Goal: Navigation & Orientation: Find specific page/section

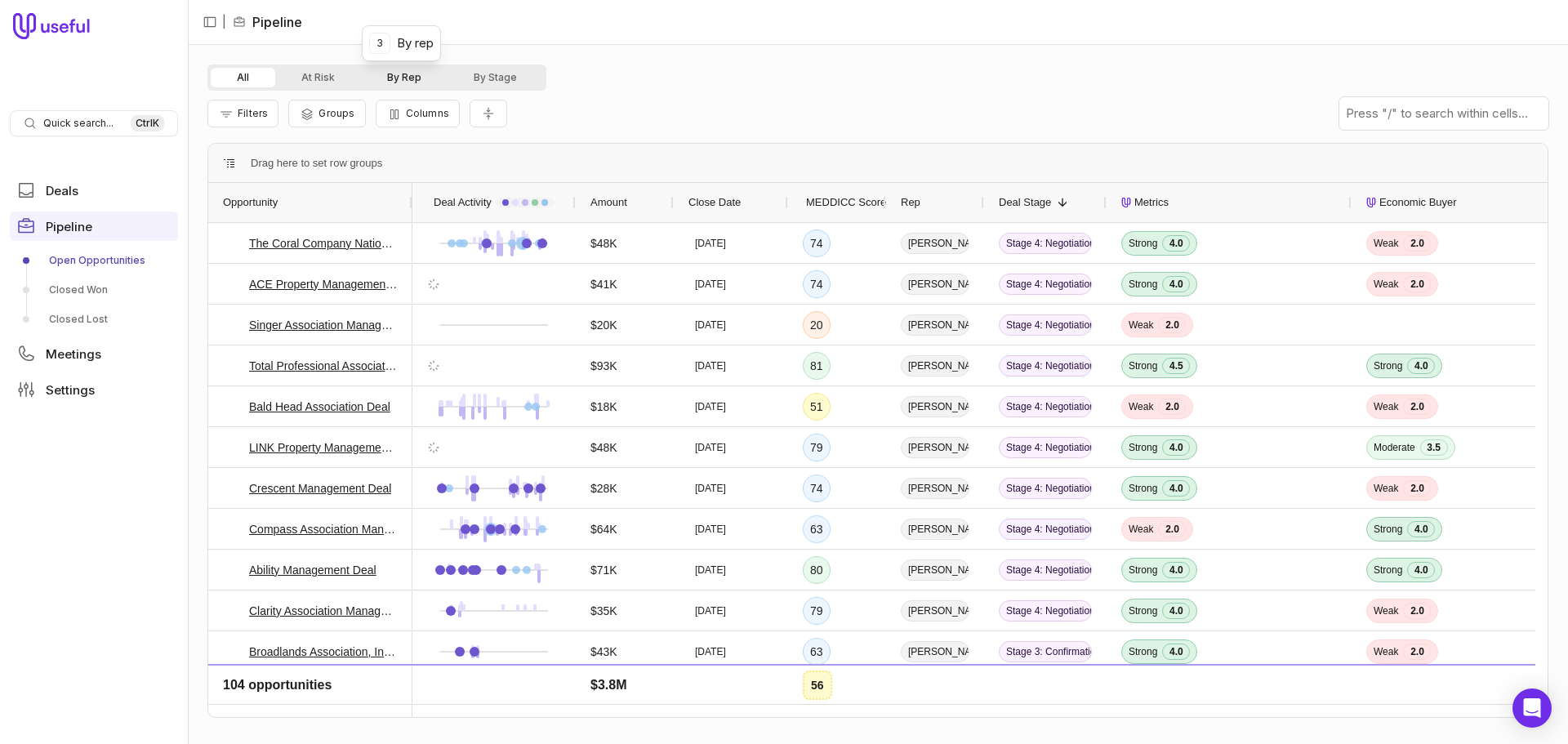
click at [408, 80] on button "By Rep" at bounding box center [404, 77] width 87 height 19
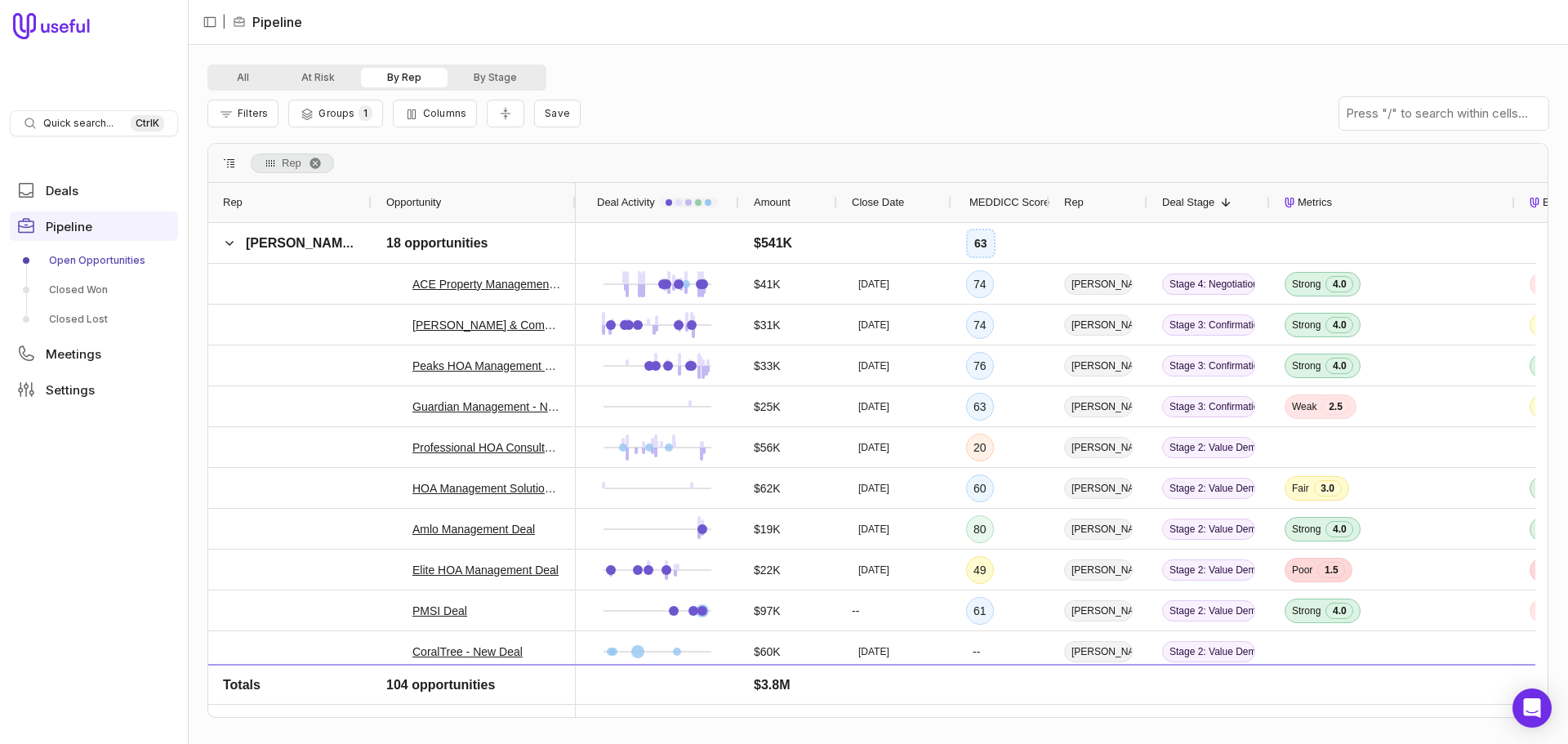
click at [289, 168] on span "Rep" at bounding box center [291, 162] width 19 height 19
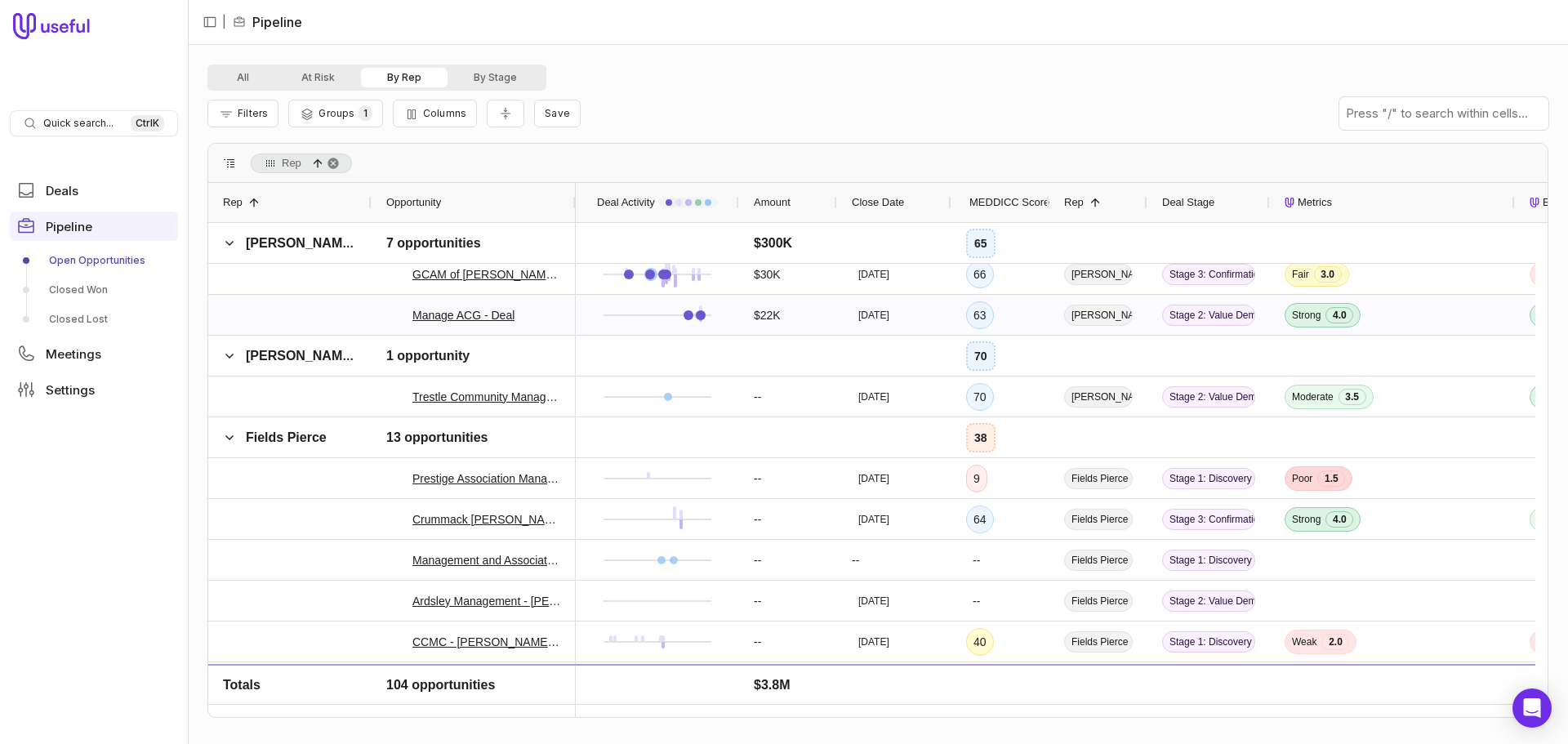
scroll to position [1069, 0]
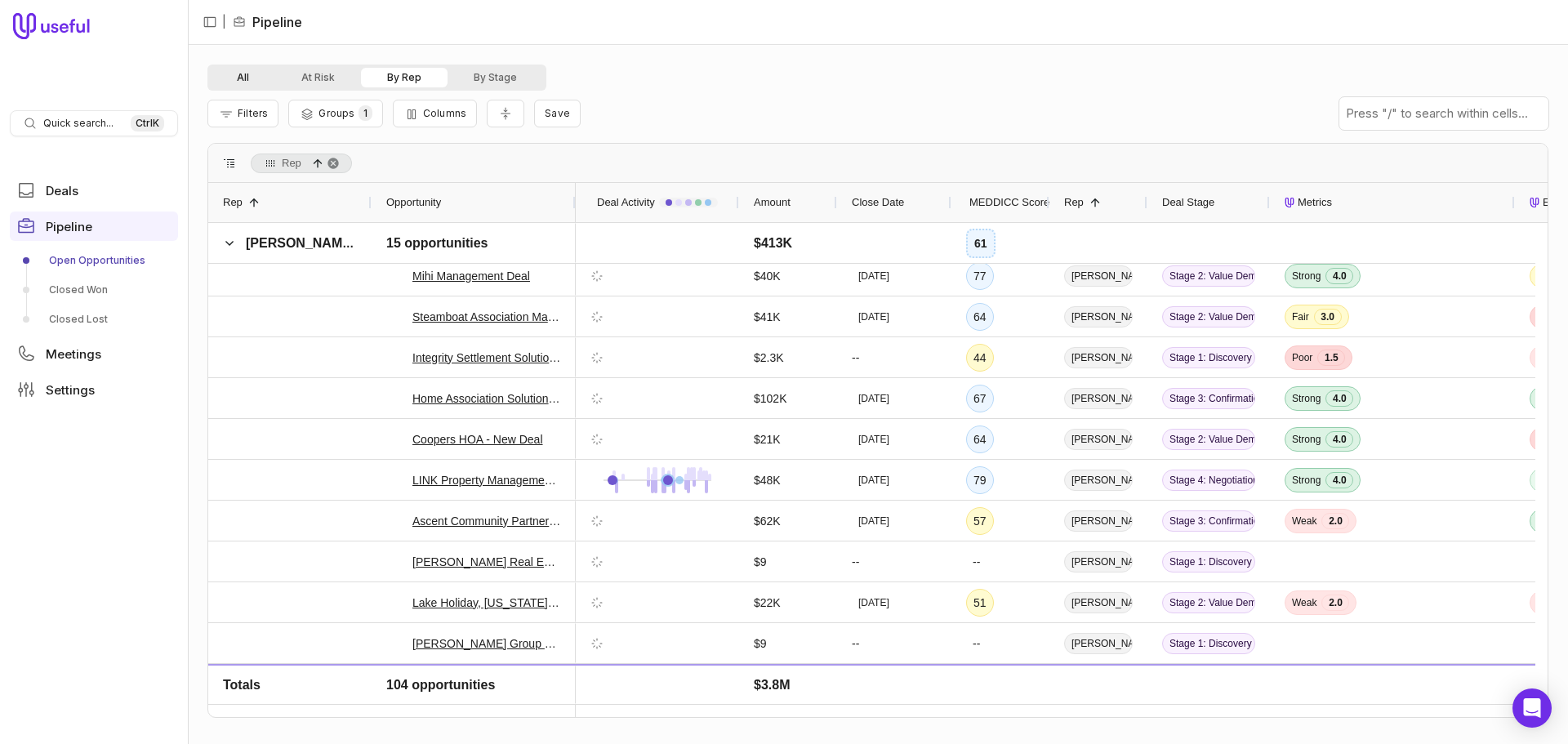
click at [239, 81] on button "All" at bounding box center [242, 77] width 65 height 19
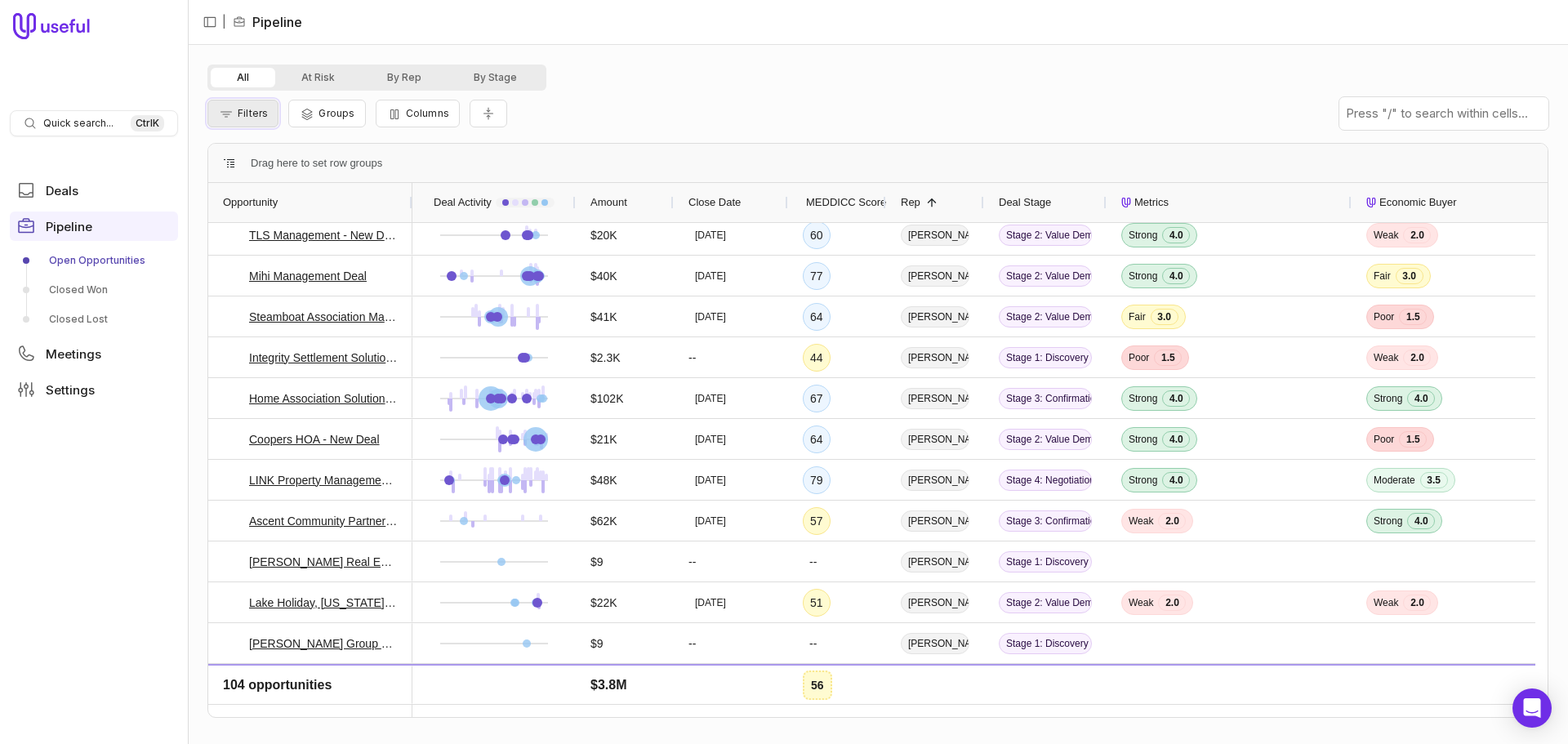
click at [241, 114] on span "Filters" at bounding box center [253, 112] width 30 height 12
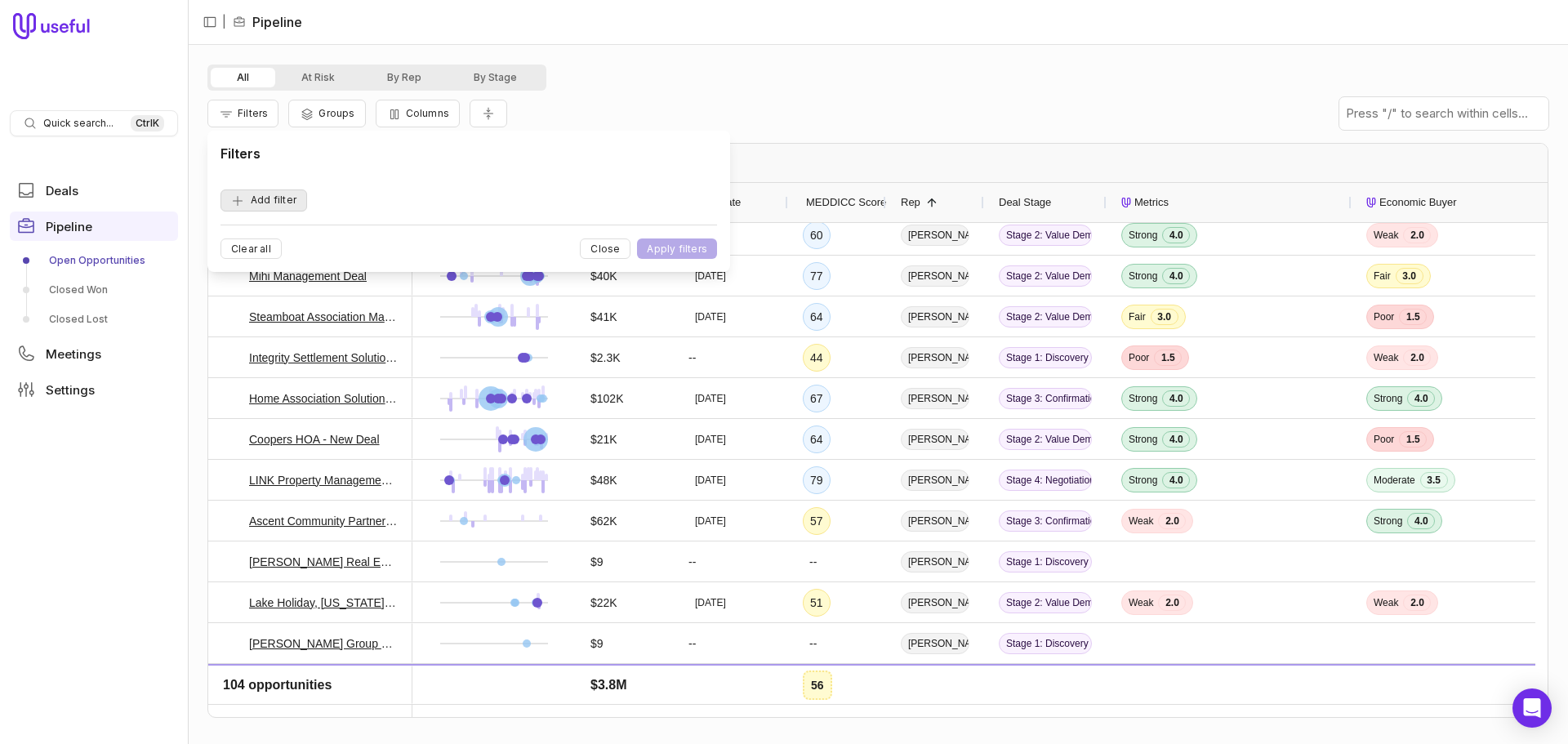
click at [256, 200] on button "Add filter" at bounding box center [263, 201] width 87 height 22
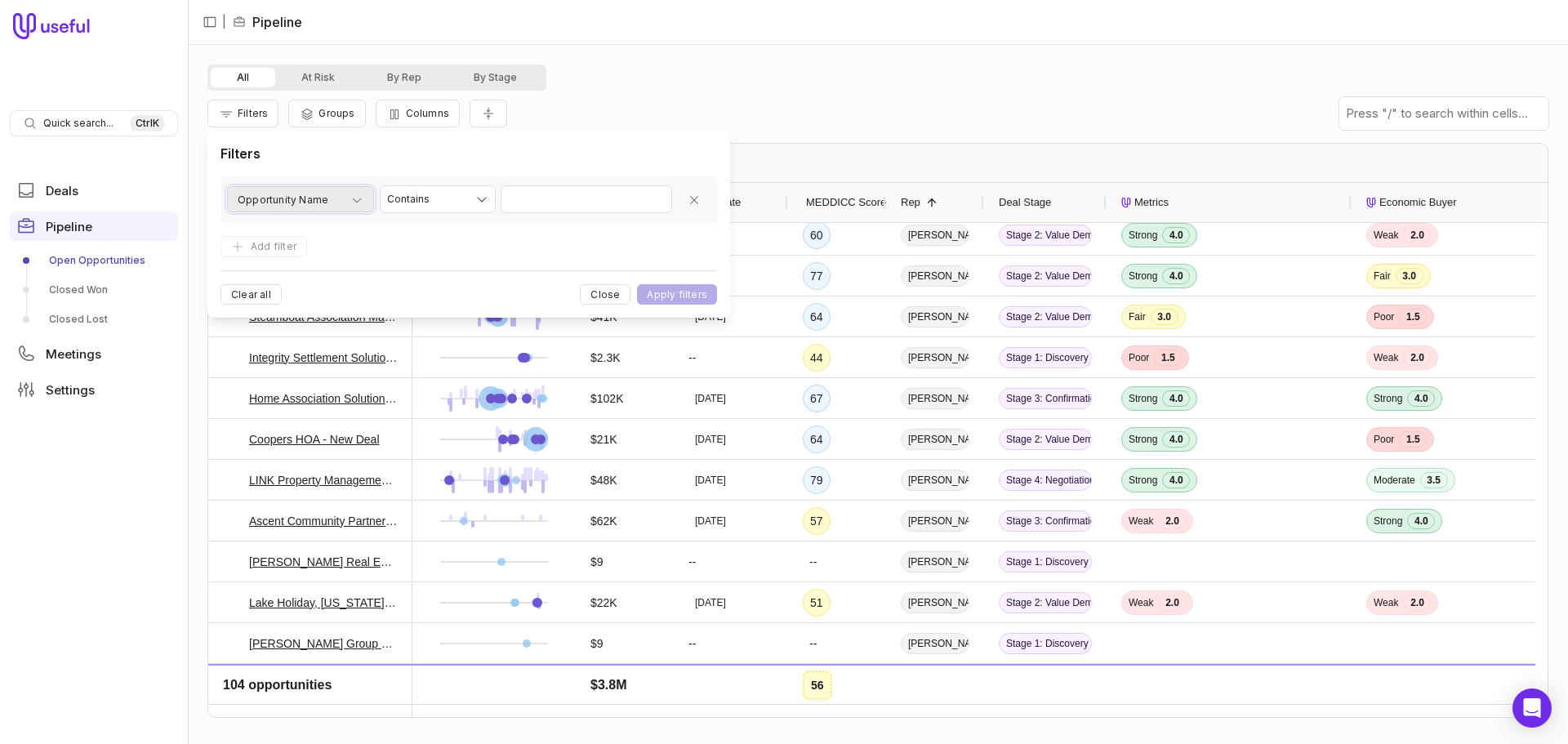
click at [322, 200] on span "Opportunity Name" at bounding box center [283, 200] width 90 height 19
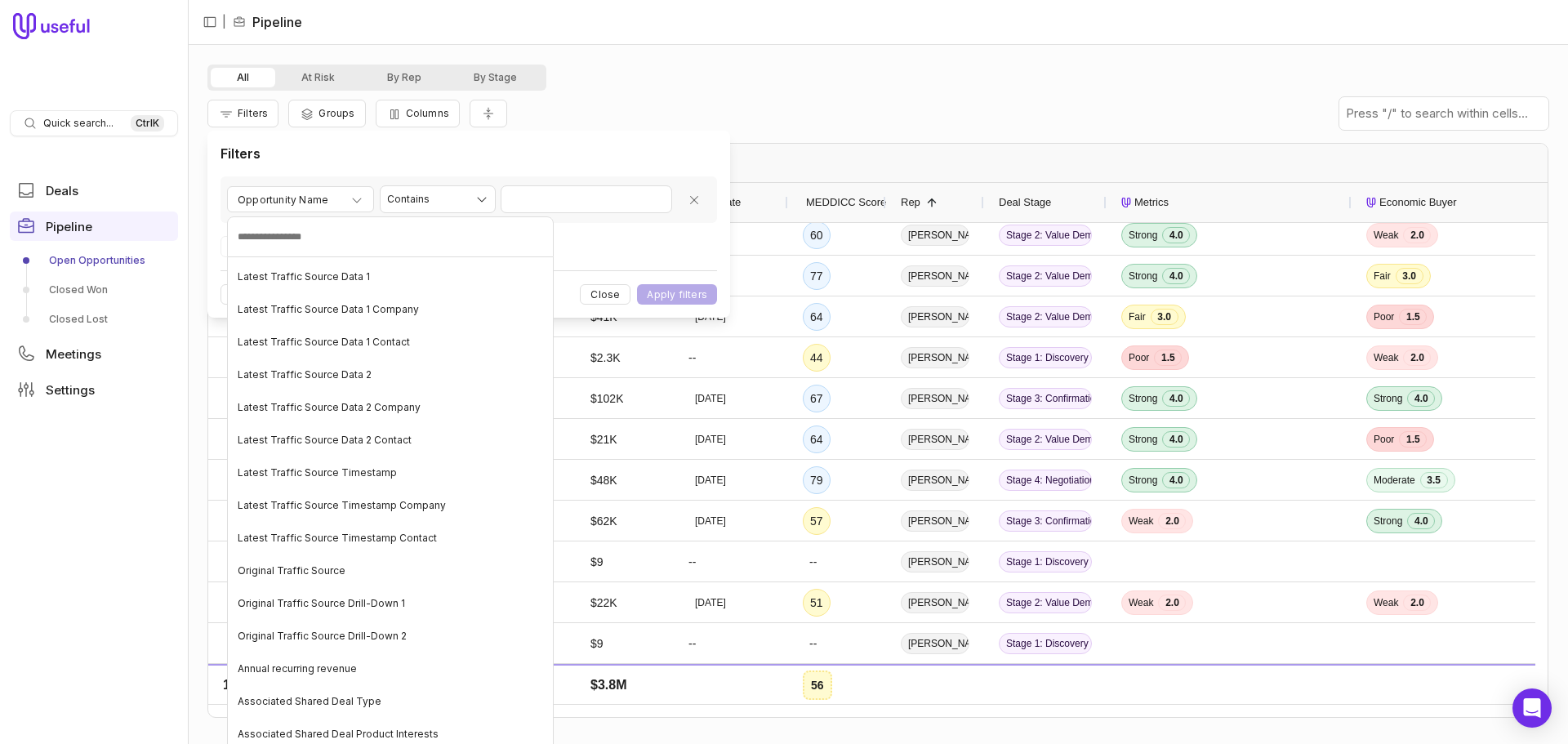
click at [340, 206] on html "Quick search... Ctrl K Deals Pipeline Open Opportunities Closed Won Closed Lost…" at bounding box center [784, 372] width 1568 height 744
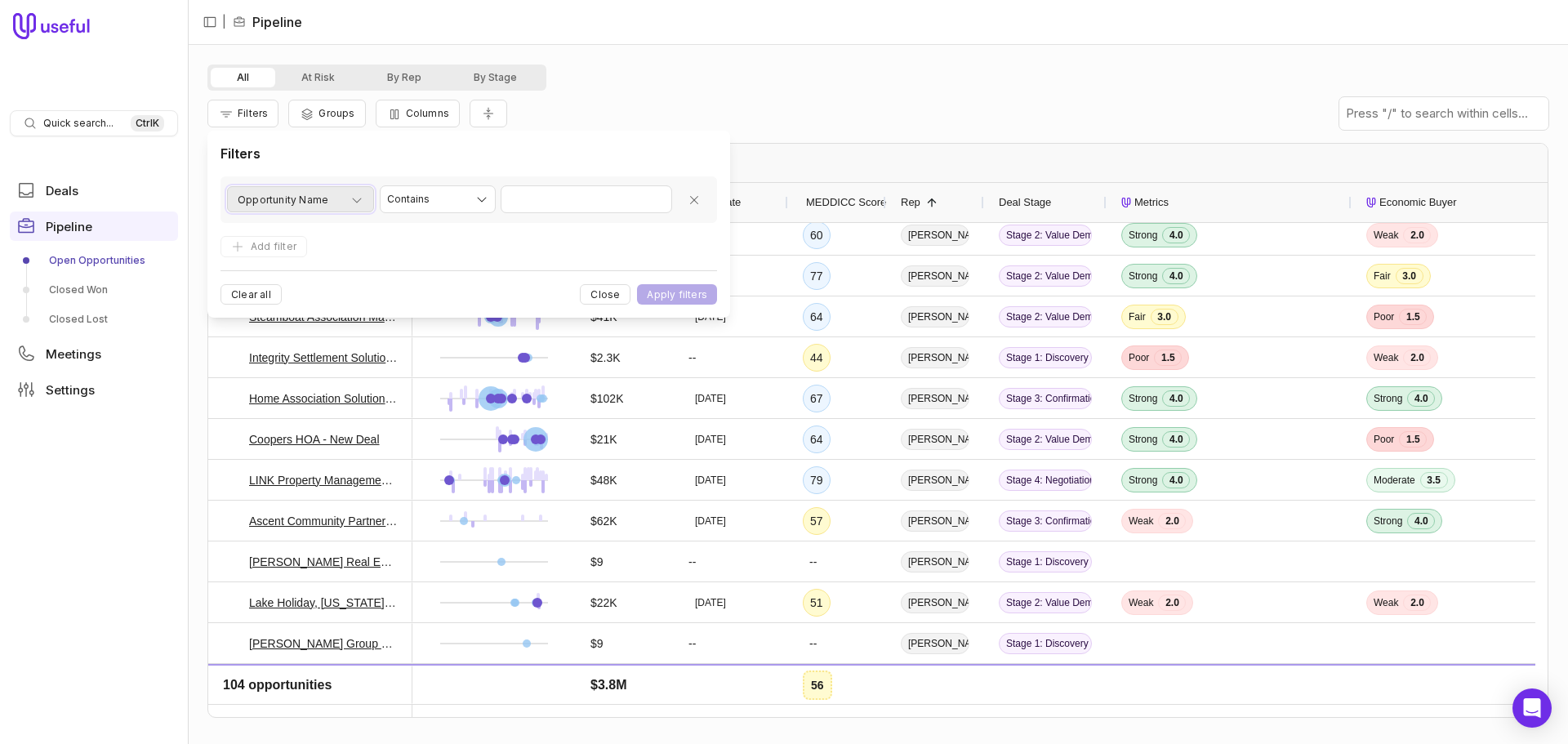
click at [323, 208] on span "Opportunity Name" at bounding box center [283, 200] width 90 height 19
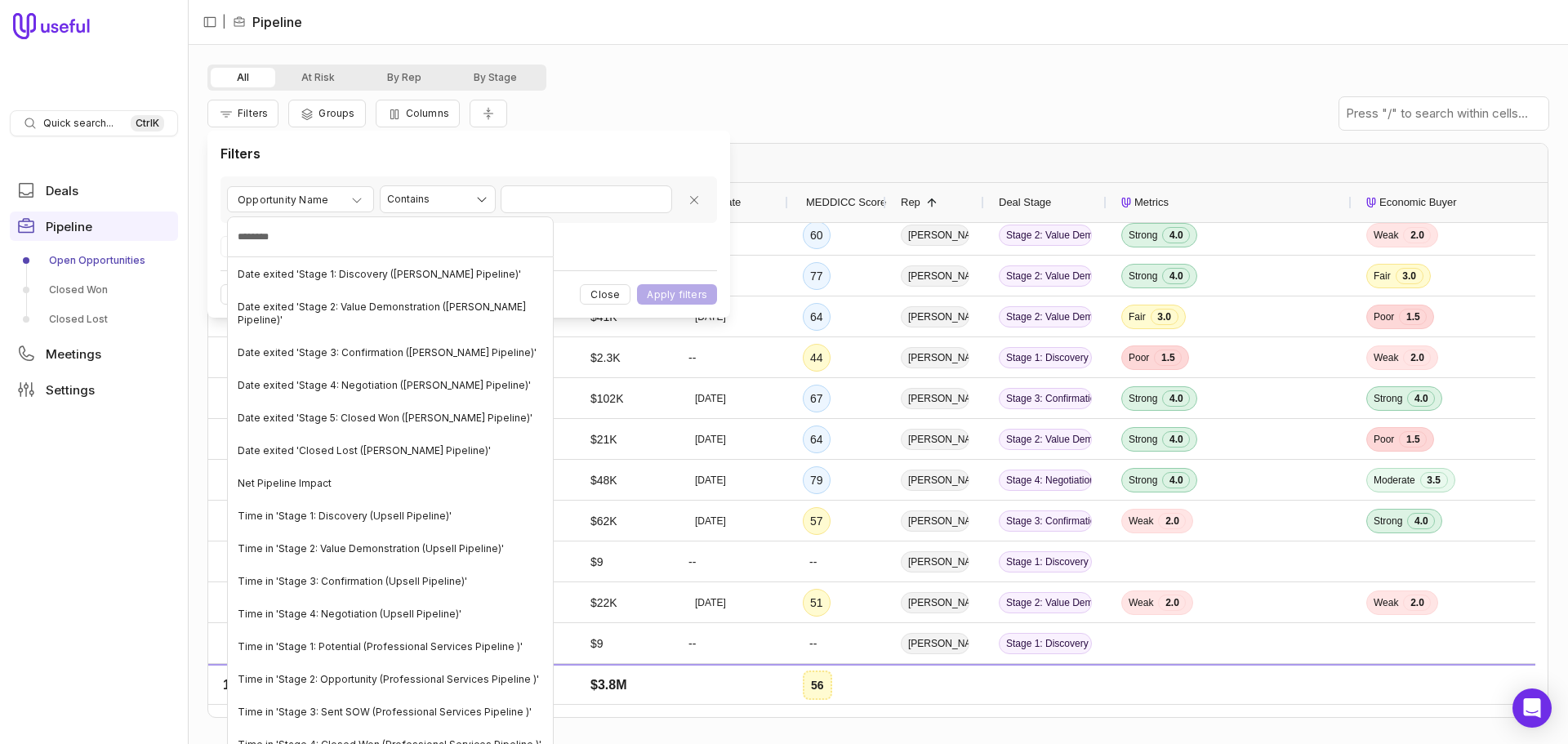
type input "********"
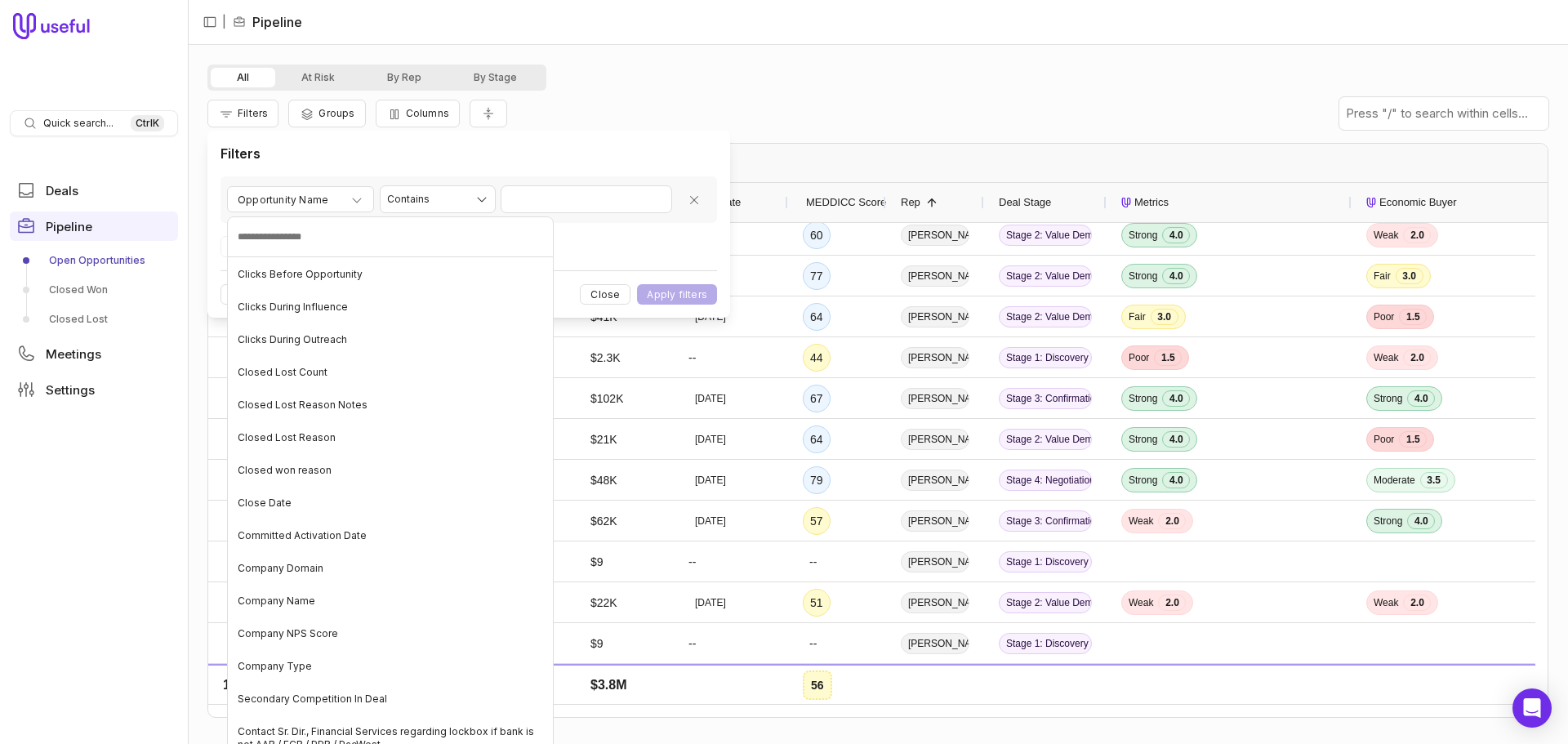
click at [605, 240] on html "Quick search... Ctrl K Deals Pipeline Open Opportunities Closed Won Closed Lost…" at bounding box center [784, 372] width 1568 height 744
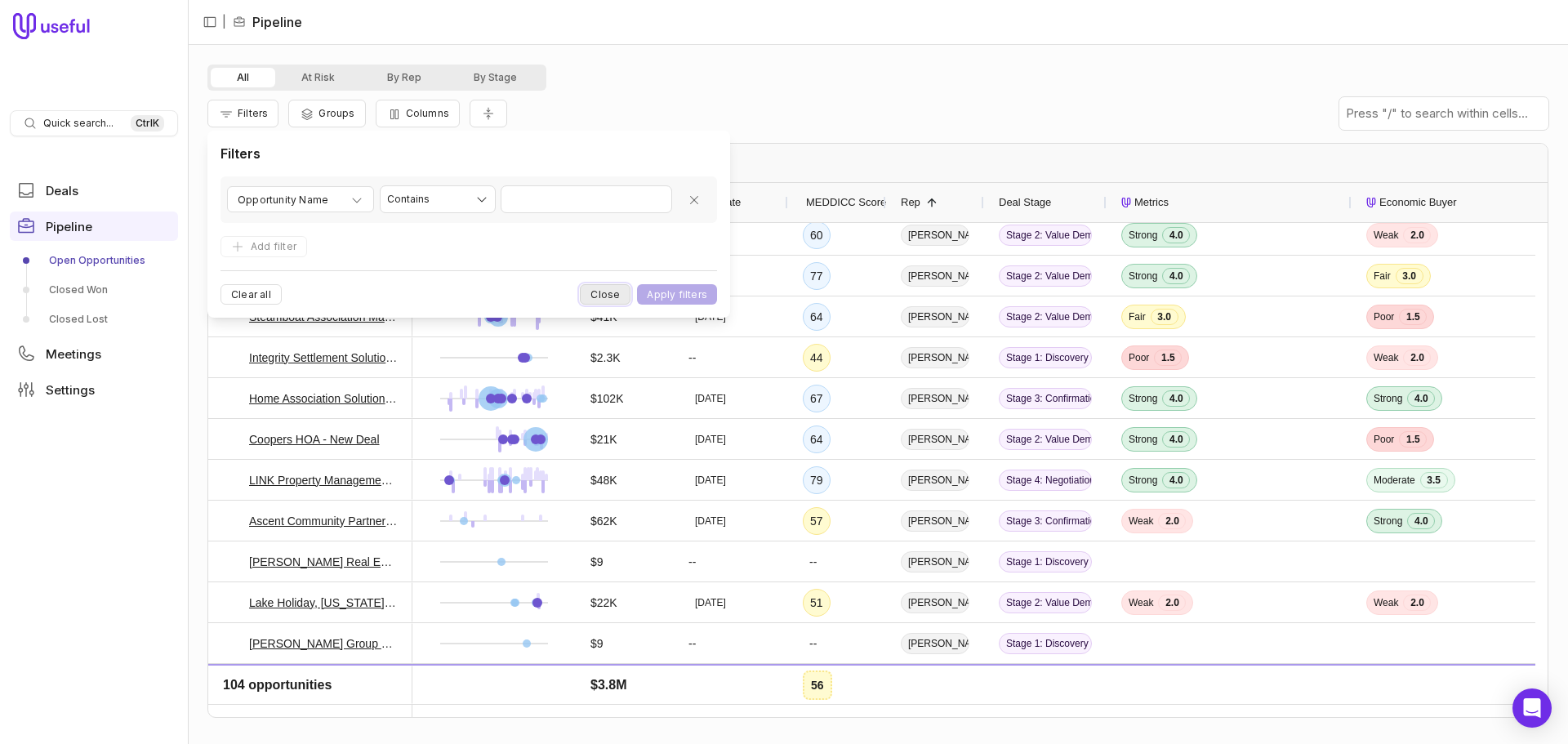
click at [614, 299] on button "Close" at bounding box center [605, 294] width 51 height 20
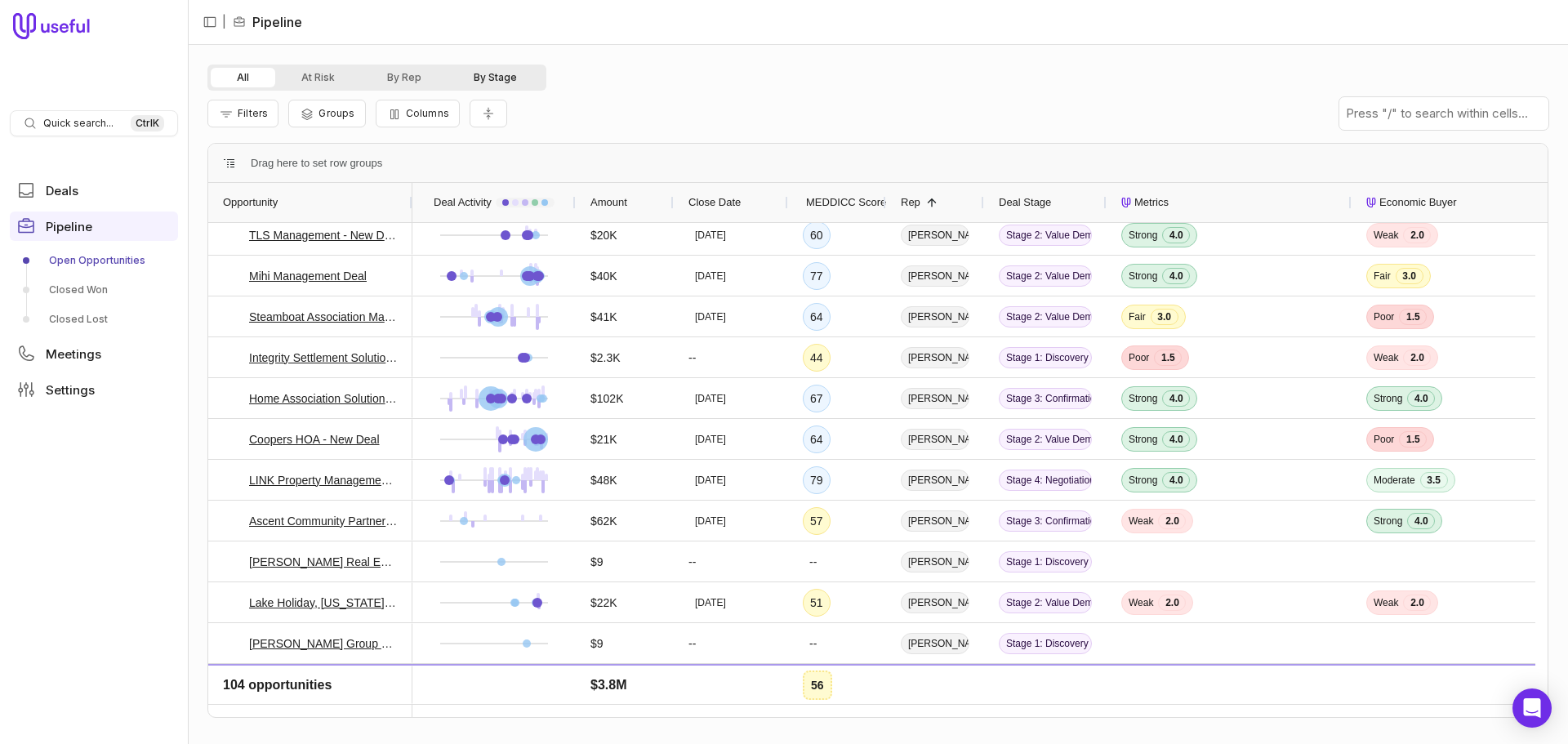
click at [498, 78] on button "By Stage" at bounding box center [495, 77] width 96 height 19
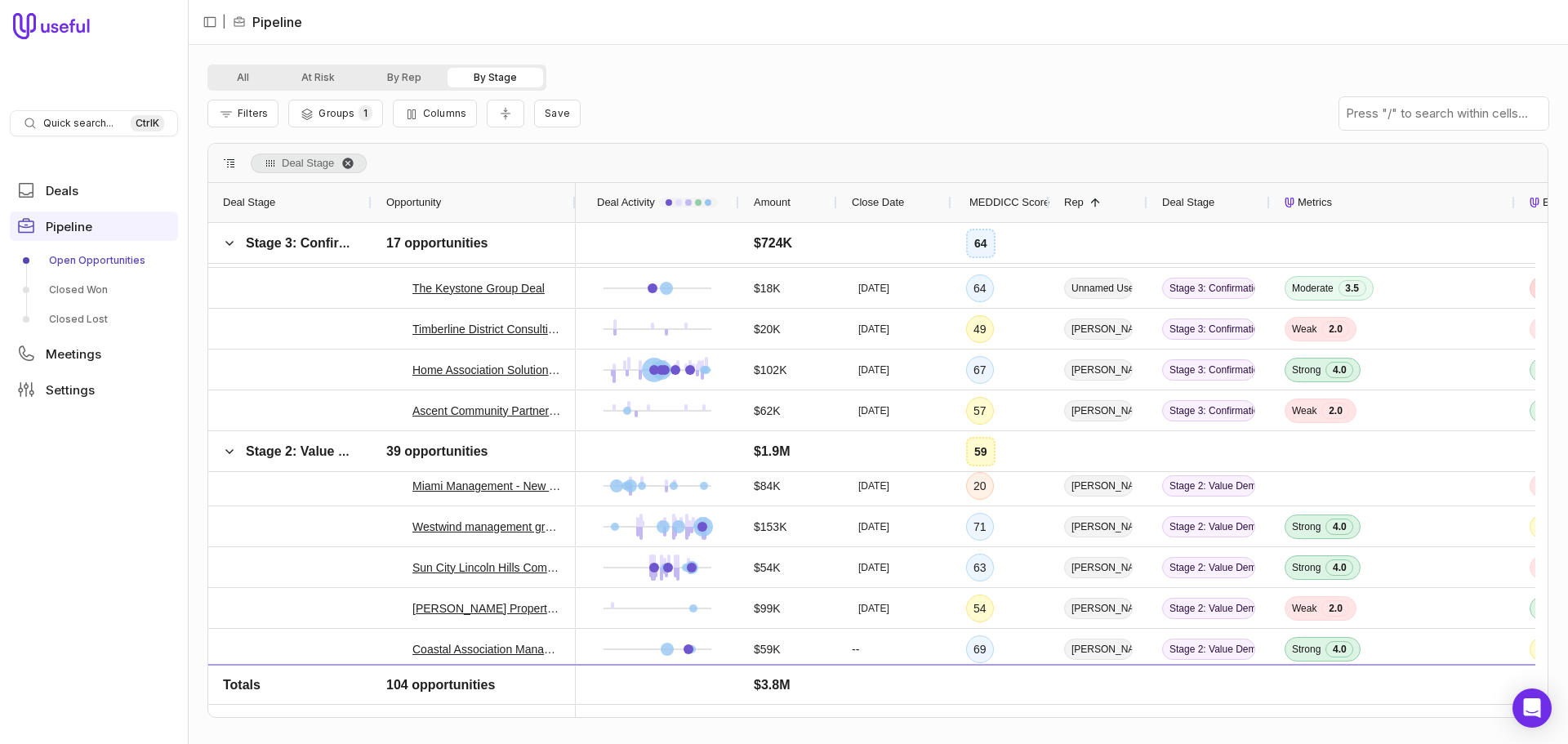
click at [346, 163] on span "Deal Stage. Press ENTER to sort. Press DELETE to remove" at bounding box center [347, 163] width 13 height 13
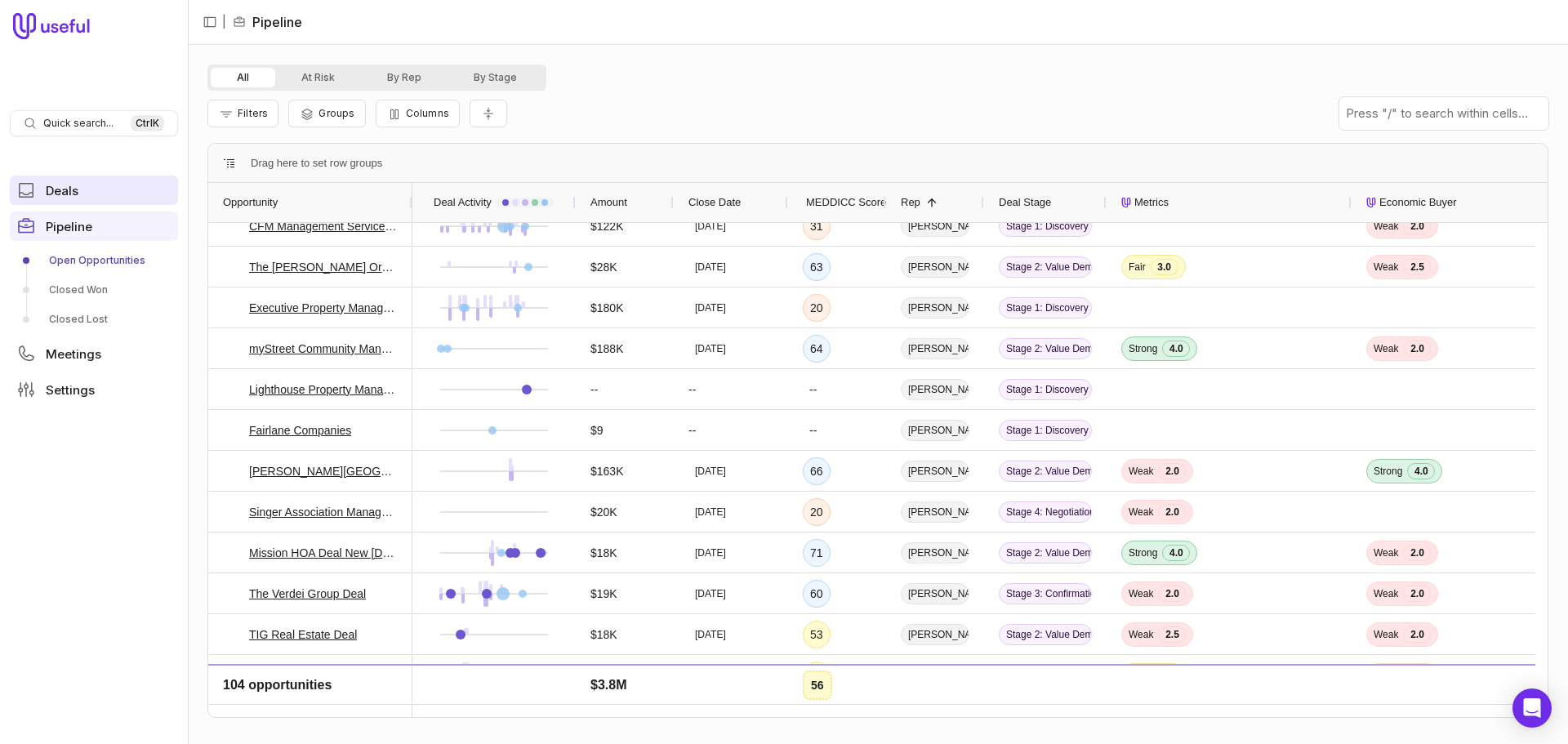
click at [81, 191] on link "Deals" at bounding box center [94, 191] width 169 height 29
